Goal: Task Accomplishment & Management: Use online tool/utility

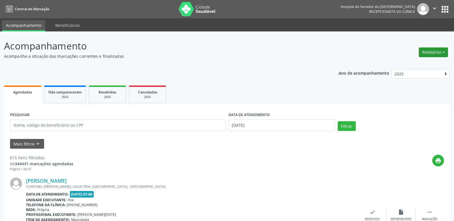
click at [433, 50] on button "Relatórios" at bounding box center [432, 52] width 29 height 10
click at [424, 65] on link "Agendamentos" at bounding box center [417, 65] width 62 height 8
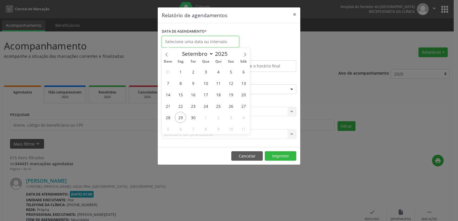
click at [204, 44] on input "text" at bounding box center [200, 41] width 77 height 11
click at [182, 120] on span "29" at bounding box center [180, 117] width 11 height 11
type input "[DATE]"
click at [182, 120] on span "29" at bounding box center [180, 117] width 11 height 11
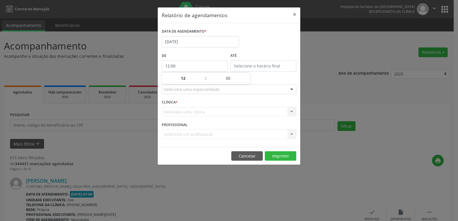
click at [197, 66] on input "12:00" at bounding box center [195, 65] width 66 height 11
click at [202, 83] on span at bounding box center [203, 81] width 4 height 6
type input "11:00"
type input "11"
click at [202, 83] on span at bounding box center [203, 81] width 4 height 6
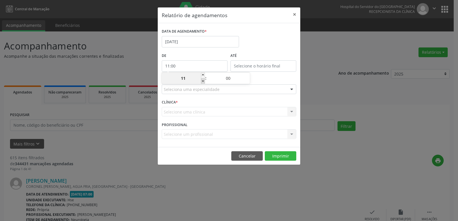
type input "10:00"
type input "10"
click at [202, 83] on span at bounding box center [203, 81] width 4 height 6
type input "09:00"
type input "09"
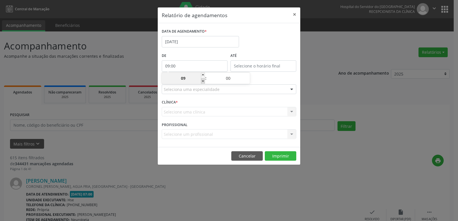
click at [202, 83] on span at bounding box center [203, 81] width 4 height 6
type input "08:00"
type input "08"
click at [202, 83] on span at bounding box center [203, 81] width 4 height 6
type input "07:00"
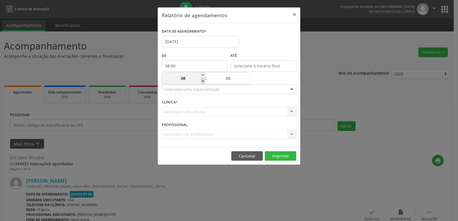
type input "07"
click at [260, 70] on input "12:00" at bounding box center [263, 65] width 66 height 11
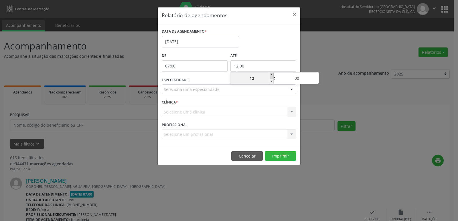
click at [270, 75] on span at bounding box center [272, 76] width 4 height 6
type input "13:00"
type input "13"
click at [270, 75] on span at bounding box center [272, 76] width 4 height 6
type input "14:00"
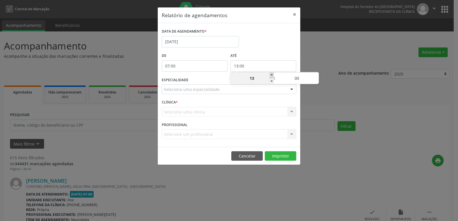
type input "14"
click at [270, 75] on span at bounding box center [272, 76] width 4 height 6
type input "15:00"
type input "15"
click at [270, 75] on span at bounding box center [272, 76] width 4 height 6
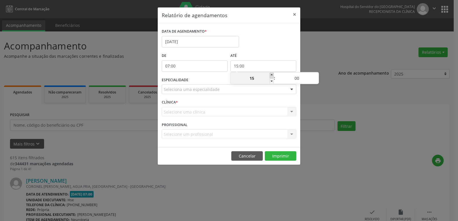
type input "16:00"
type input "16"
click at [270, 75] on span at bounding box center [272, 76] width 4 height 6
type input "17:00"
type input "17"
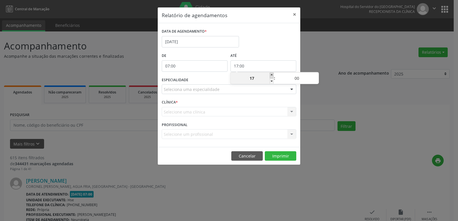
click at [270, 75] on span at bounding box center [272, 76] width 4 height 6
type input "18:00"
type input "18"
click at [270, 75] on span at bounding box center [272, 76] width 4 height 6
type input "19:00"
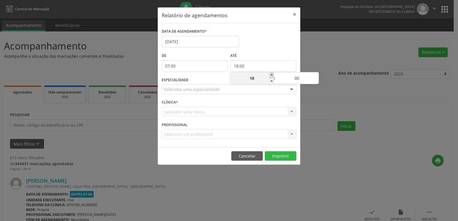
type input "19"
click at [270, 75] on span at bounding box center [272, 76] width 4 height 6
type input "20:00"
type input "20"
click at [270, 75] on span at bounding box center [272, 76] width 4 height 6
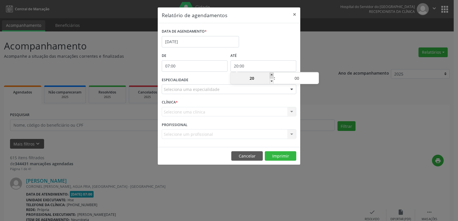
type input "21:00"
type input "21"
click at [293, 89] on div at bounding box center [291, 90] width 9 height 10
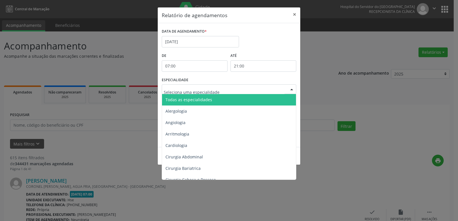
click at [283, 99] on span "Todas as especialidades" at bounding box center [229, 99] width 135 height 11
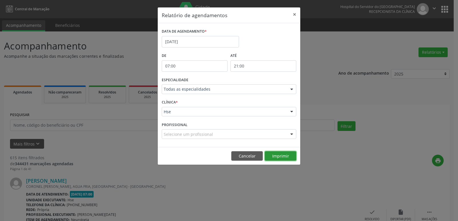
click at [281, 155] on button "Imprimir" at bounding box center [280, 156] width 31 height 10
